Goal: Task Accomplishment & Management: Use online tool/utility

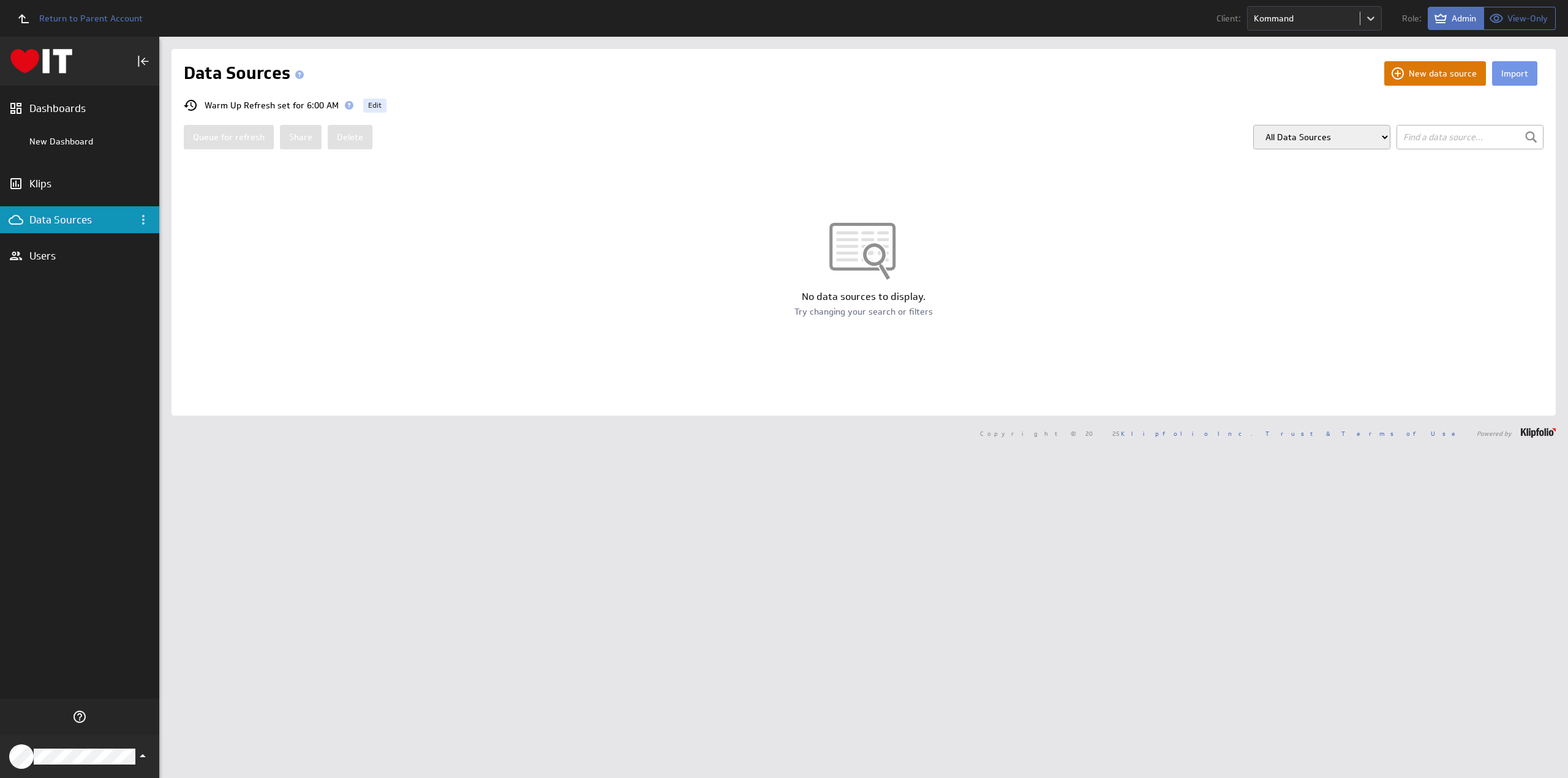
click at [1432, 72] on button "New data source" at bounding box center [1434, 73] width 102 height 25
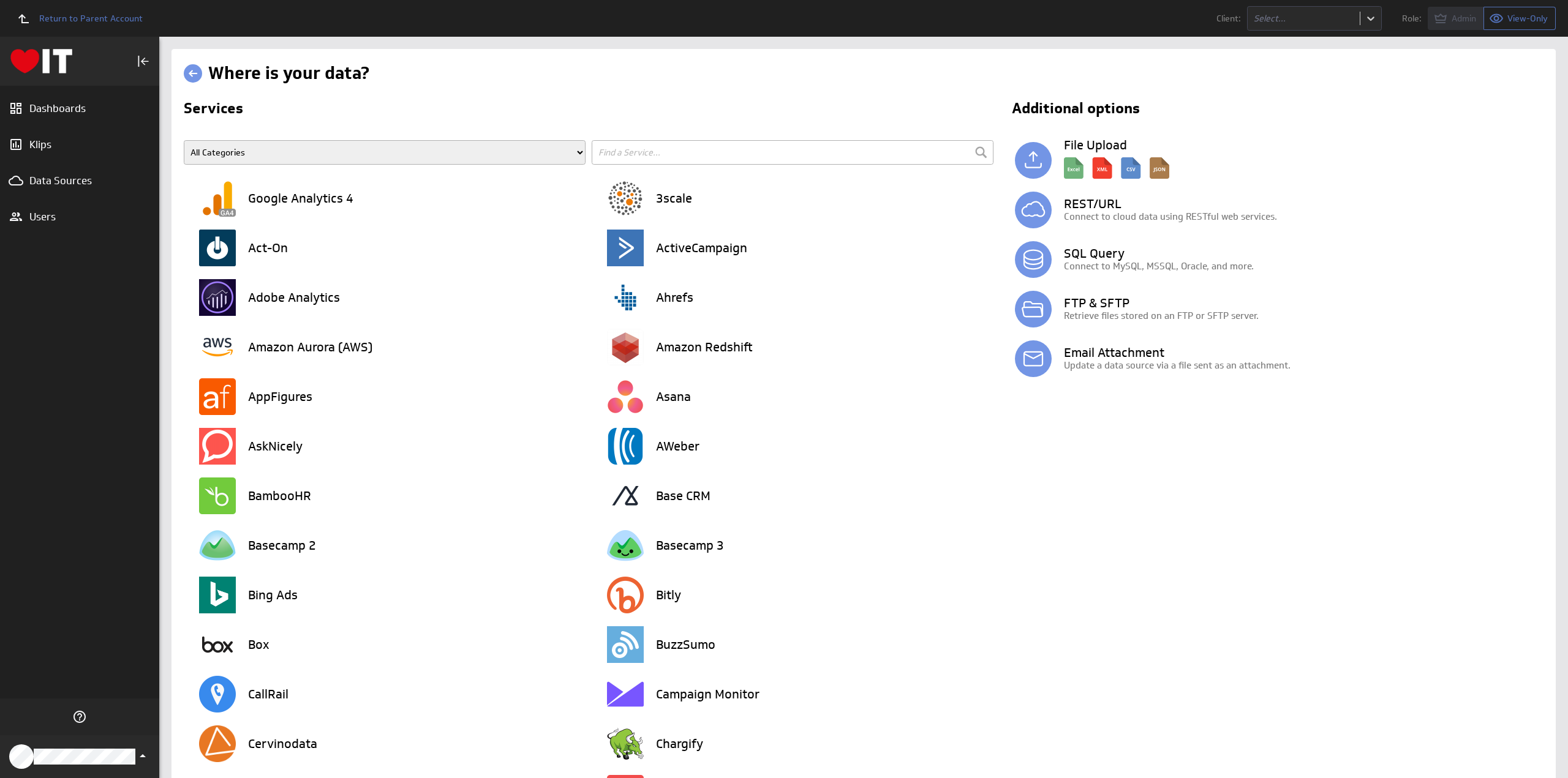
click at [826, 157] on input "text" at bounding box center [792, 153] width 402 height 25
type input "smarts"
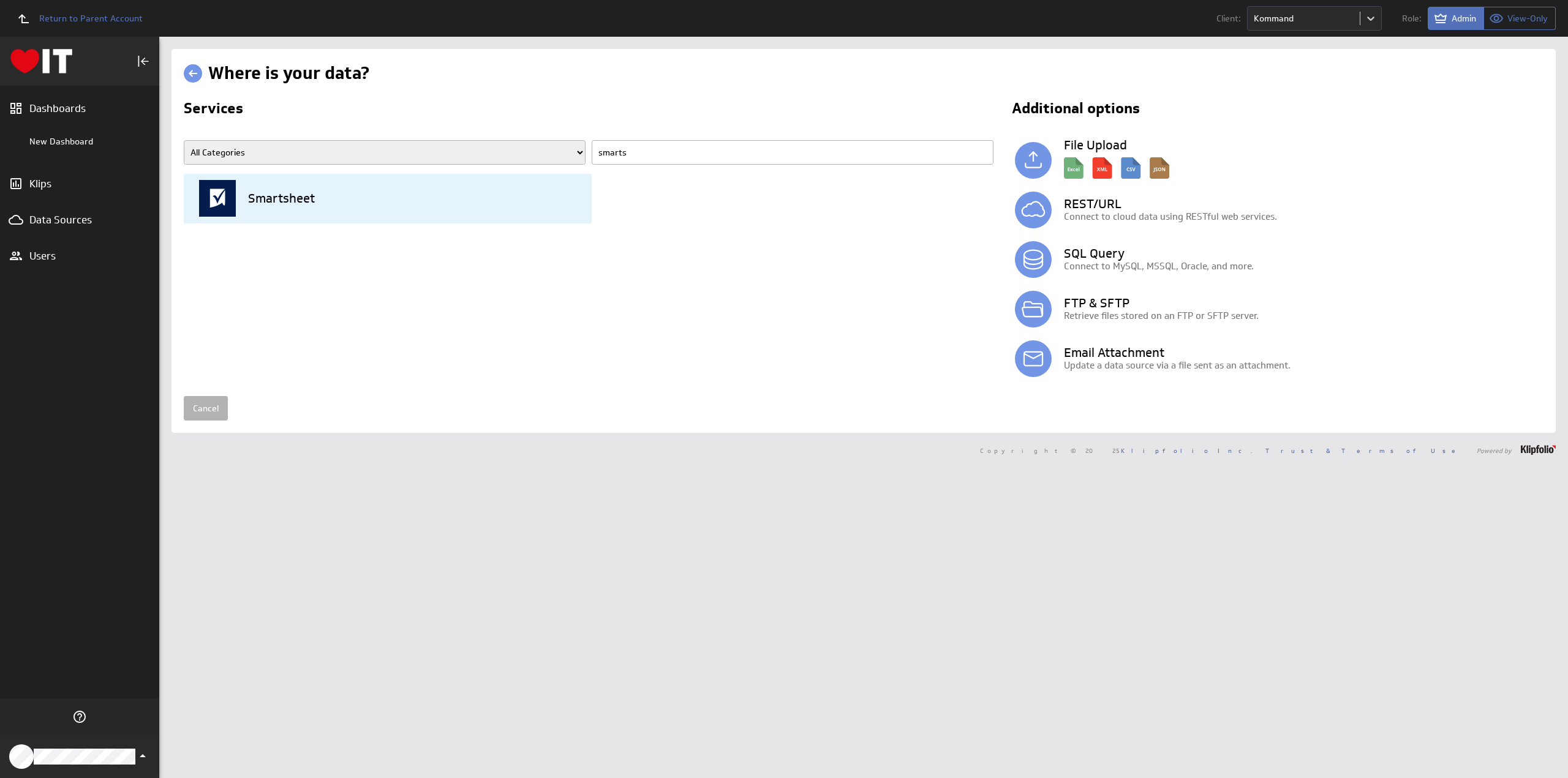
click at [273, 202] on h3 "Smartsheet" at bounding box center [281, 198] width 67 height 12
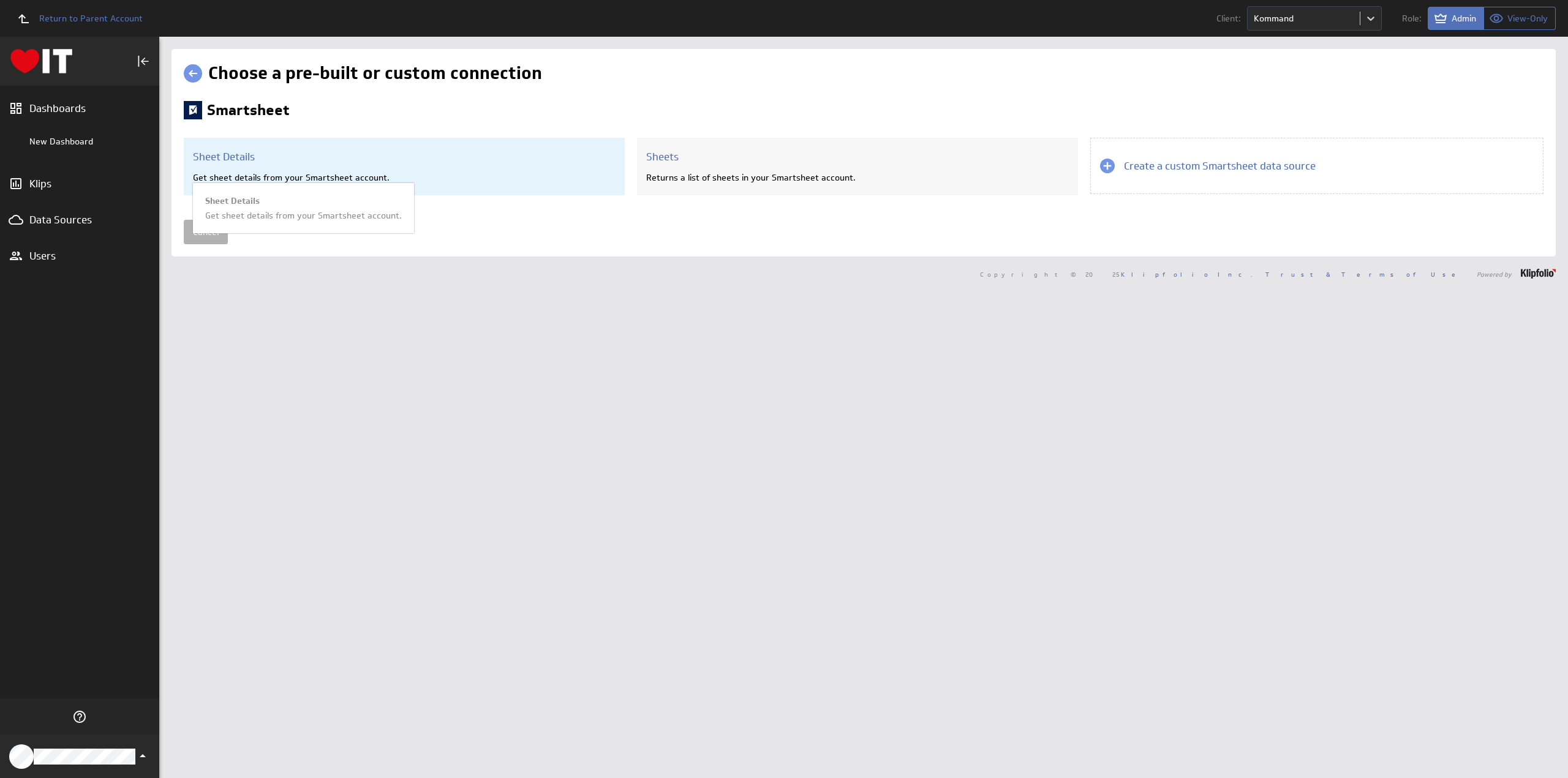
click at [243, 157] on h3 "Sheet Details" at bounding box center [404, 157] width 423 height 14
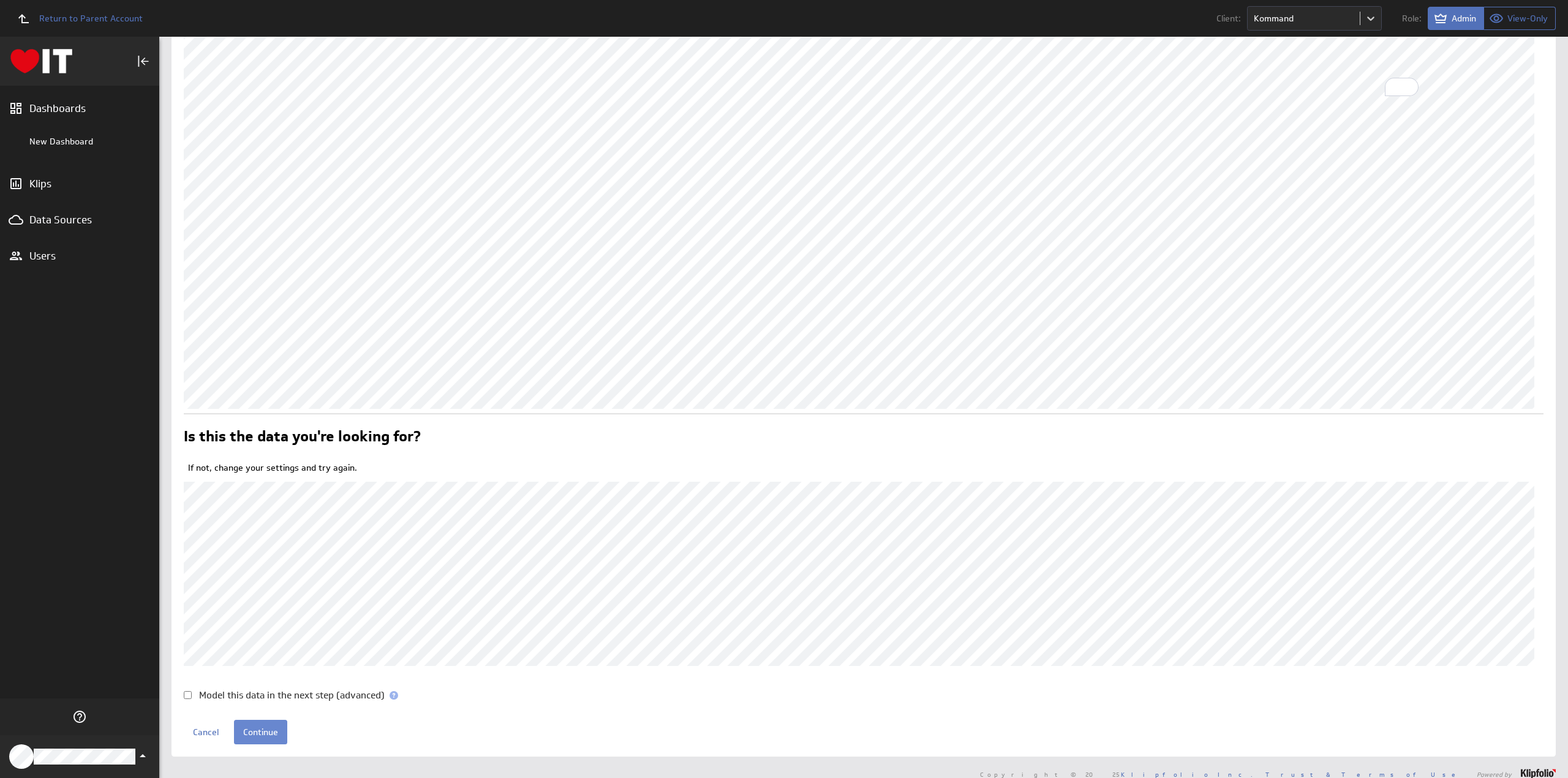
click at [263, 730] on input "Continue" at bounding box center [261, 732] width 53 height 25
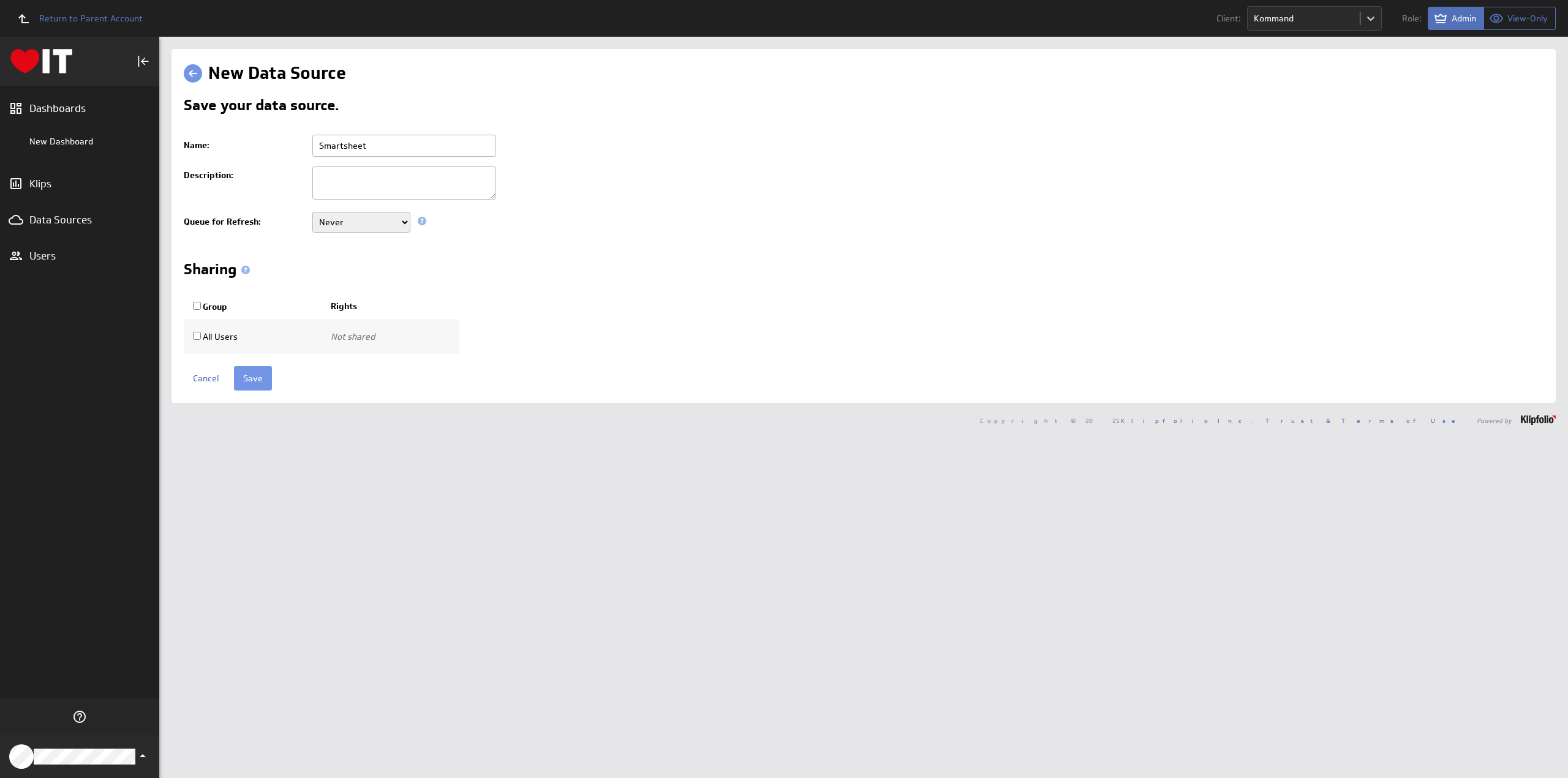
click at [405, 147] on input "Smartsheet" at bounding box center [404, 146] width 183 height 22
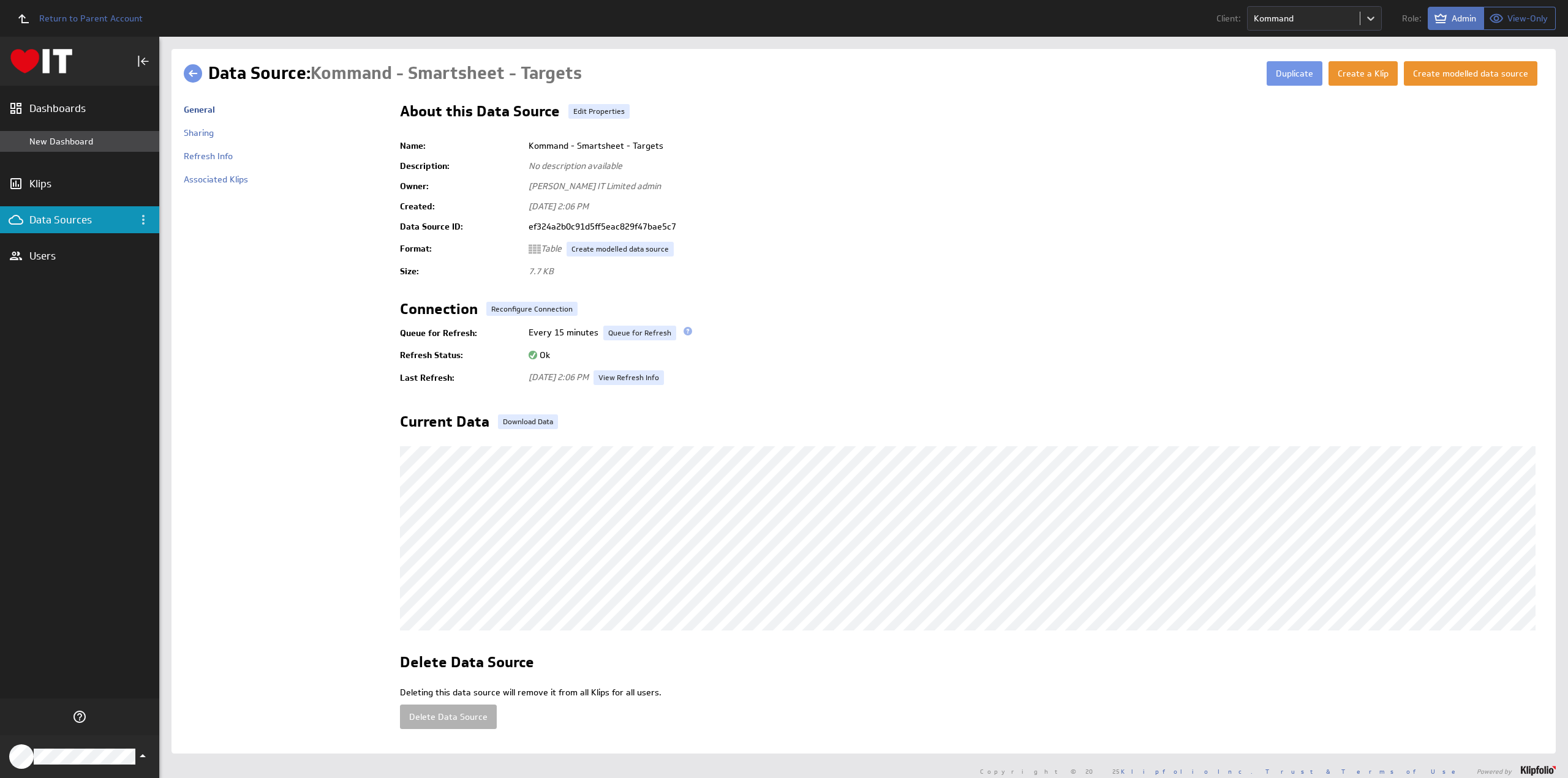
click at [74, 134] on div "New Dashboard" at bounding box center [80, 141] width 159 height 21
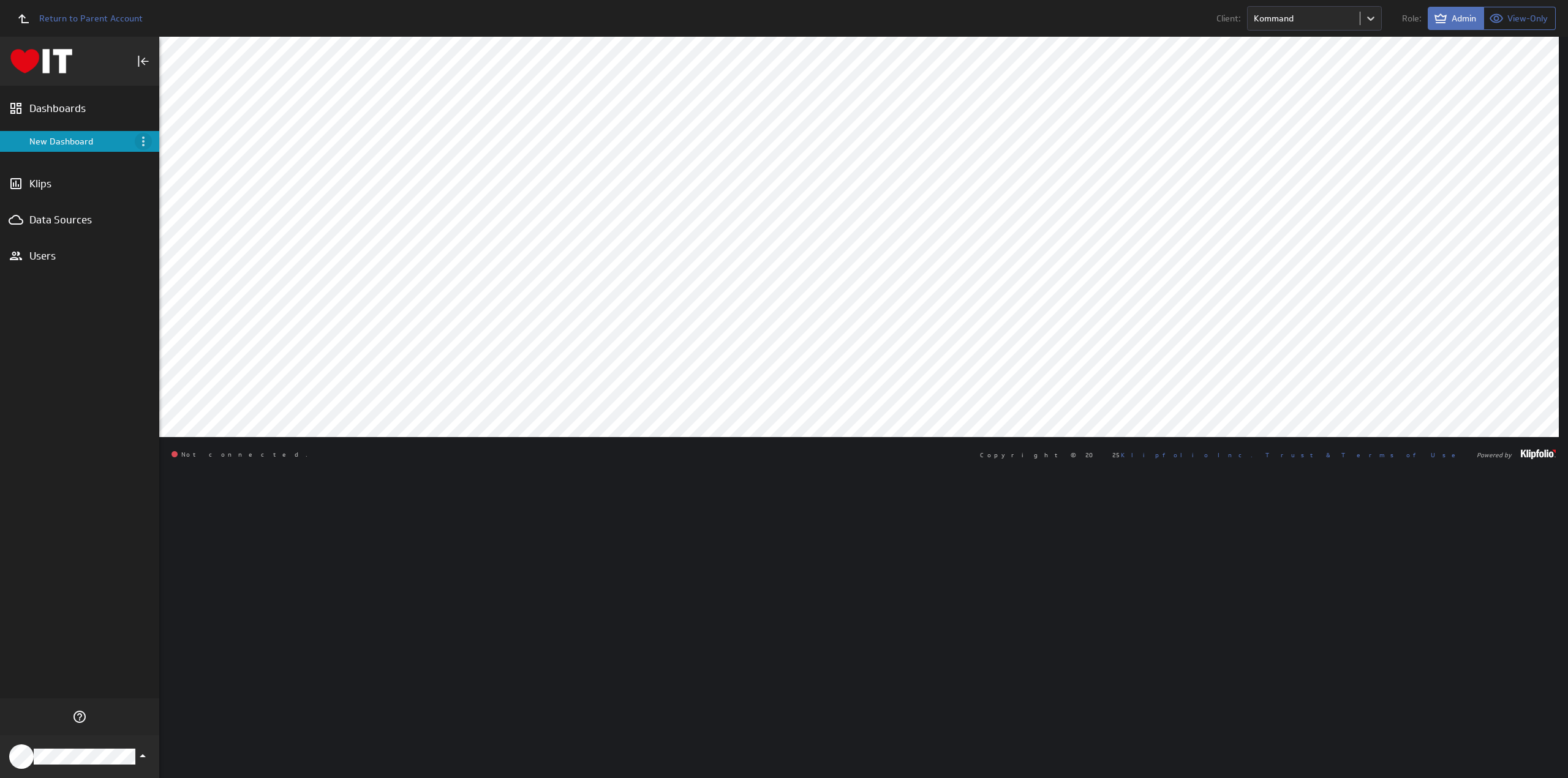
click at [141, 139] on icon "Menu" at bounding box center [143, 141] width 15 height 15
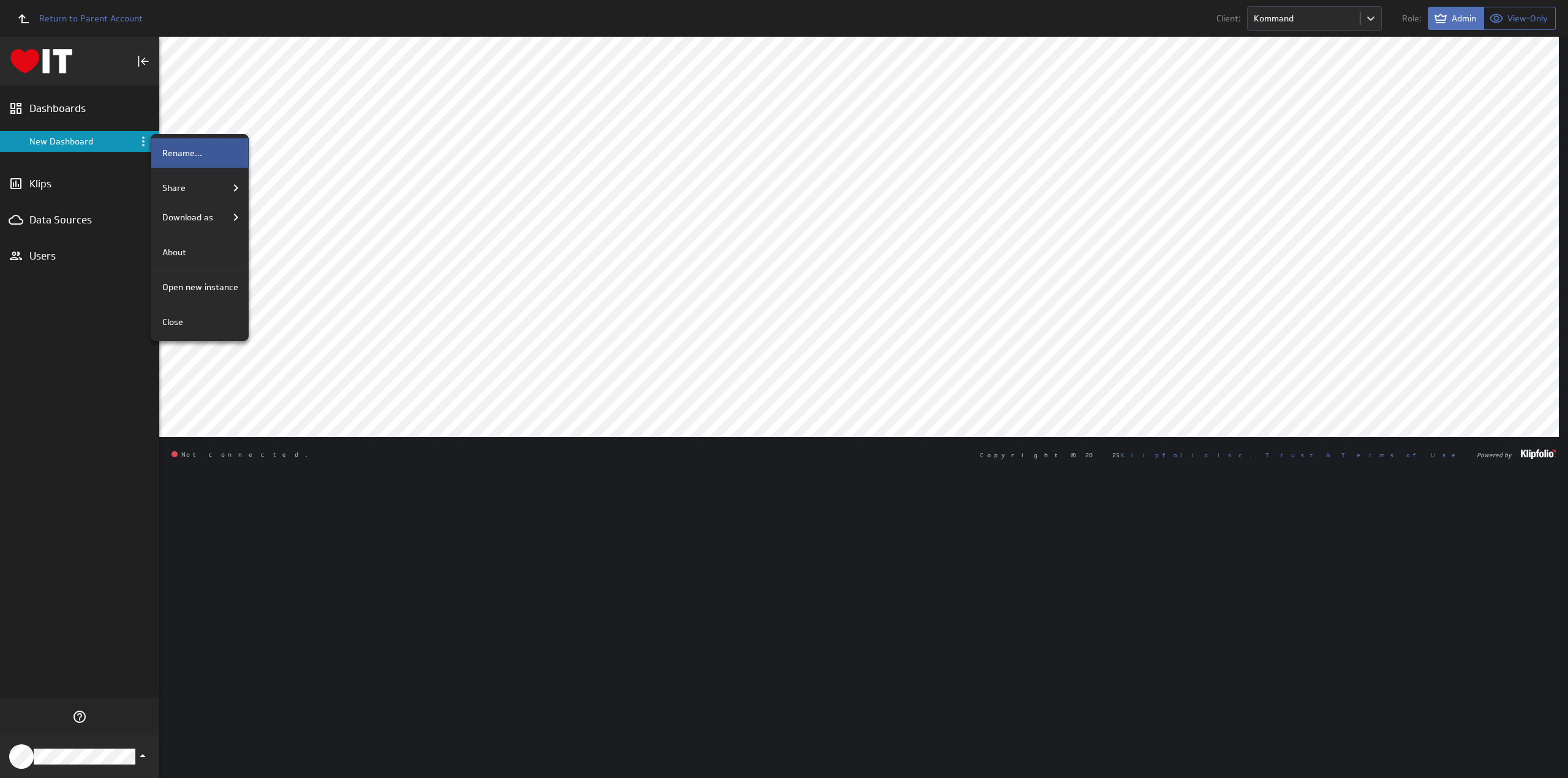
click at [205, 153] on div "Rename..." at bounding box center [198, 153] width 81 height 13
